Goal: Information Seeking & Learning: Learn about a topic

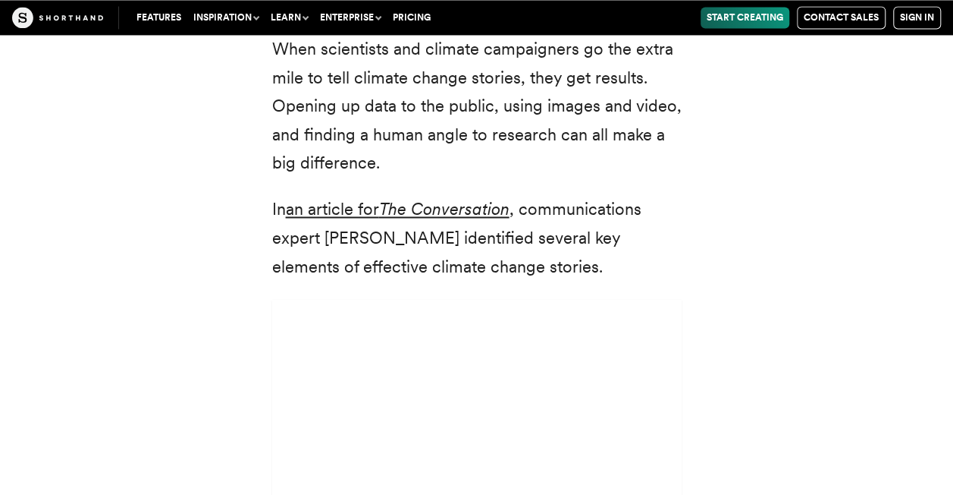
scroll to position [4021, 0]
click at [404, 198] on em "The Conversation" at bounding box center [444, 208] width 130 height 20
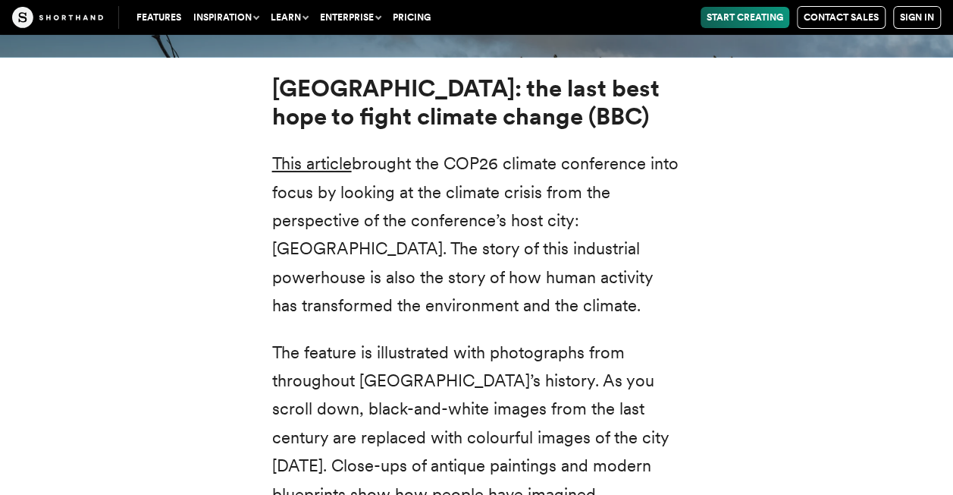
scroll to position [5441, 0]
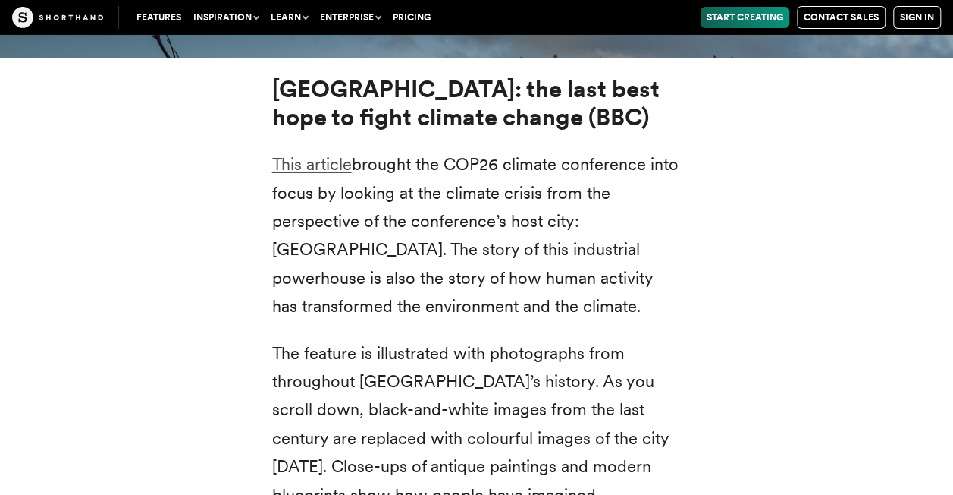
click at [326, 154] on link "This article" at bounding box center [312, 164] width 80 height 20
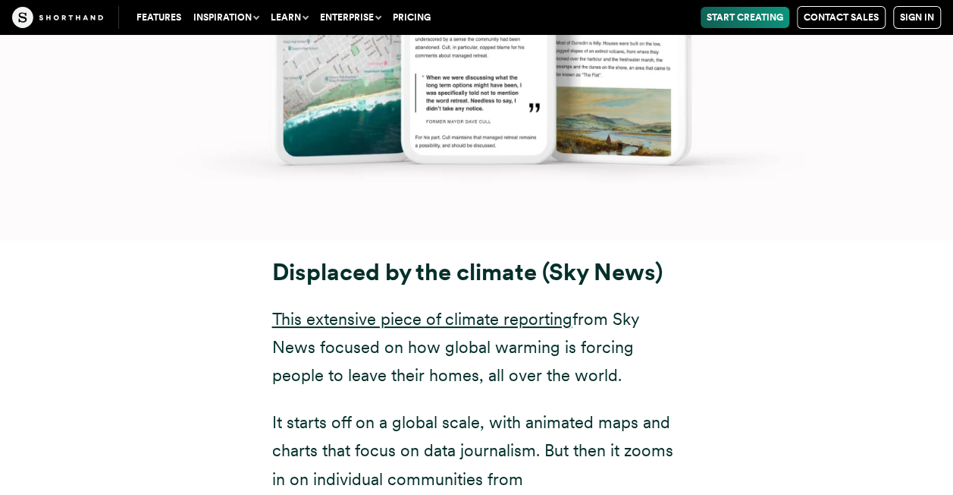
scroll to position [8562, 0]
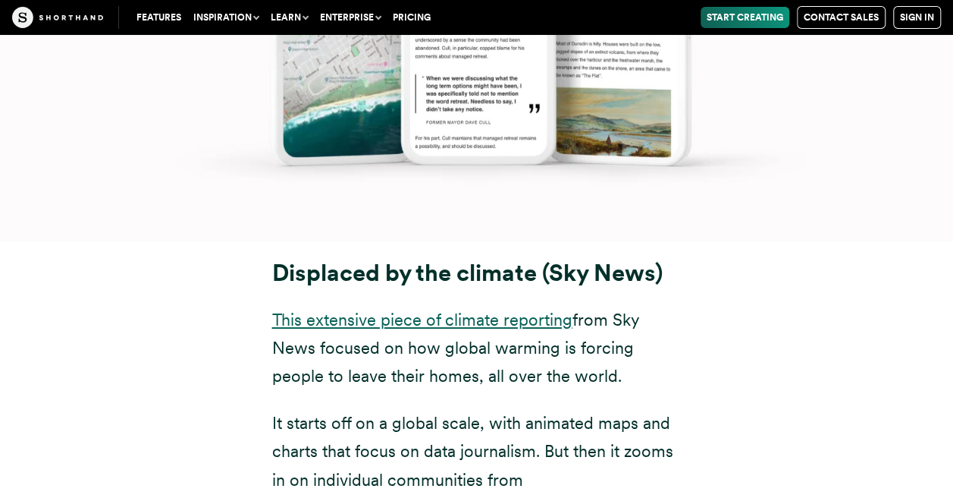
click at [311, 309] on link "This extensive piece of climate reporting" at bounding box center [422, 319] width 300 height 20
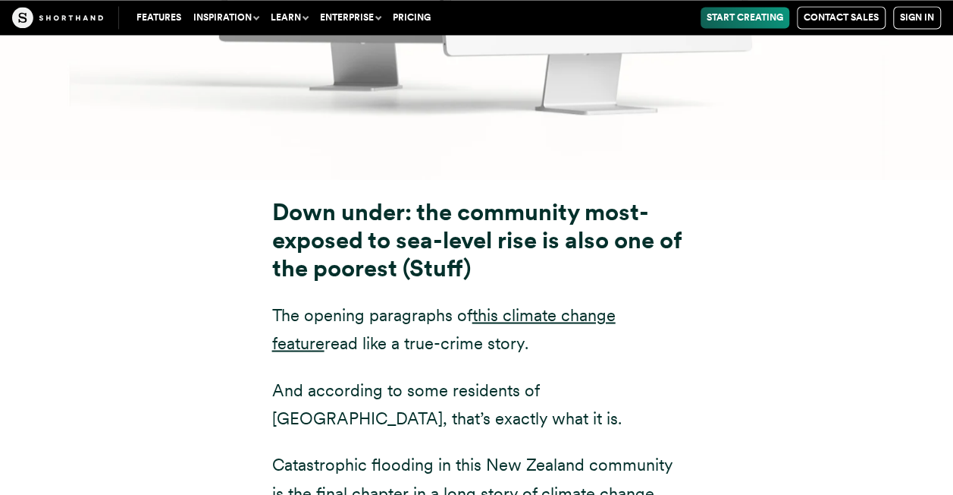
scroll to position [6933, 0]
click at [505, 303] on link "this climate change feature" at bounding box center [444, 327] width 344 height 48
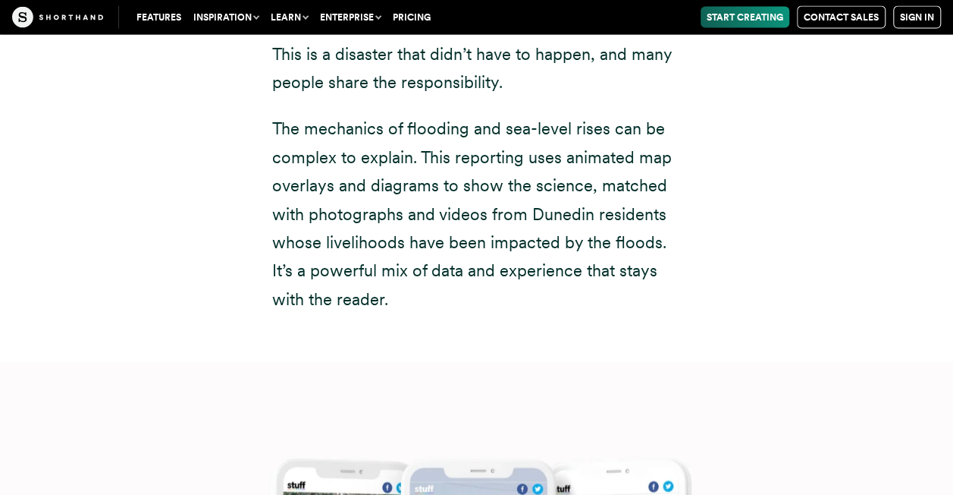
scroll to position [7357, 0]
